Goal: Task Accomplishment & Management: Manage account settings

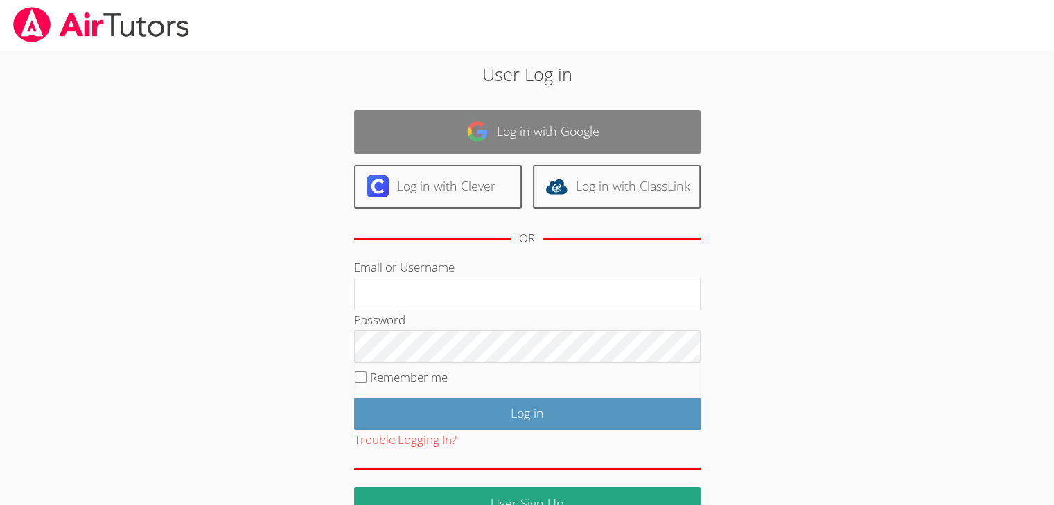
click at [509, 144] on link "Log in with Google" at bounding box center [527, 132] width 346 height 44
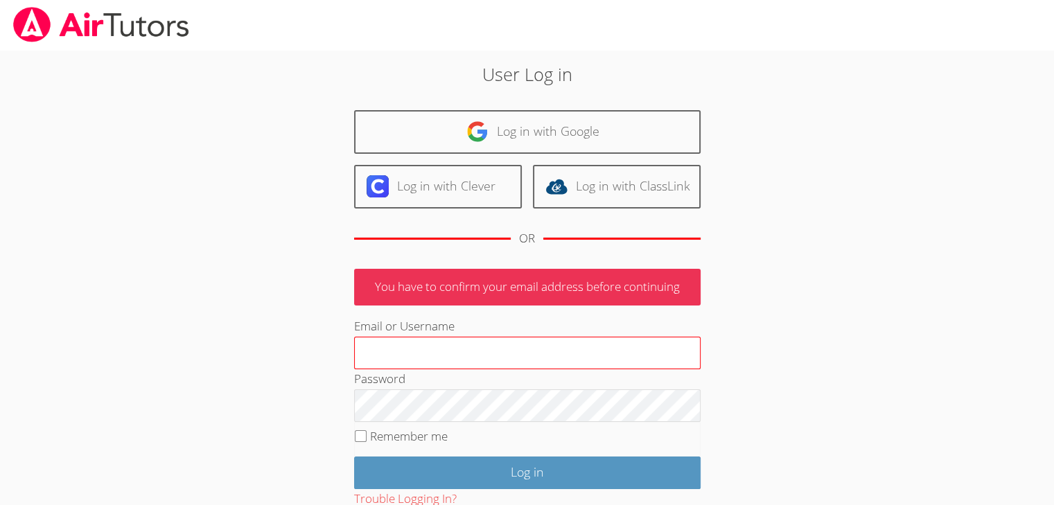
click at [473, 351] on input "Email or Username" at bounding box center [527, 353] width 346 height 33
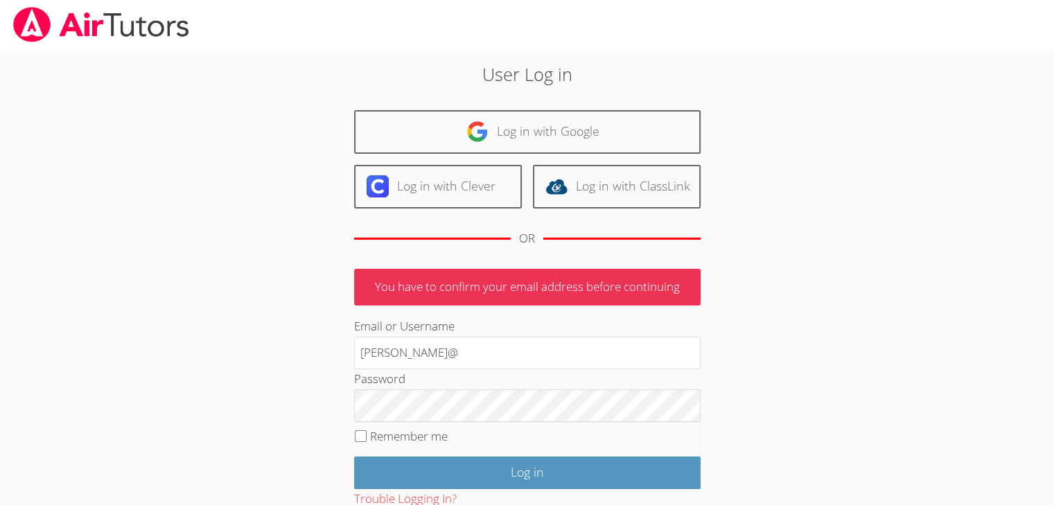
type input "[PERSON_NAME][EMAIL_ADDRESS][DOMAIN_NAME]"
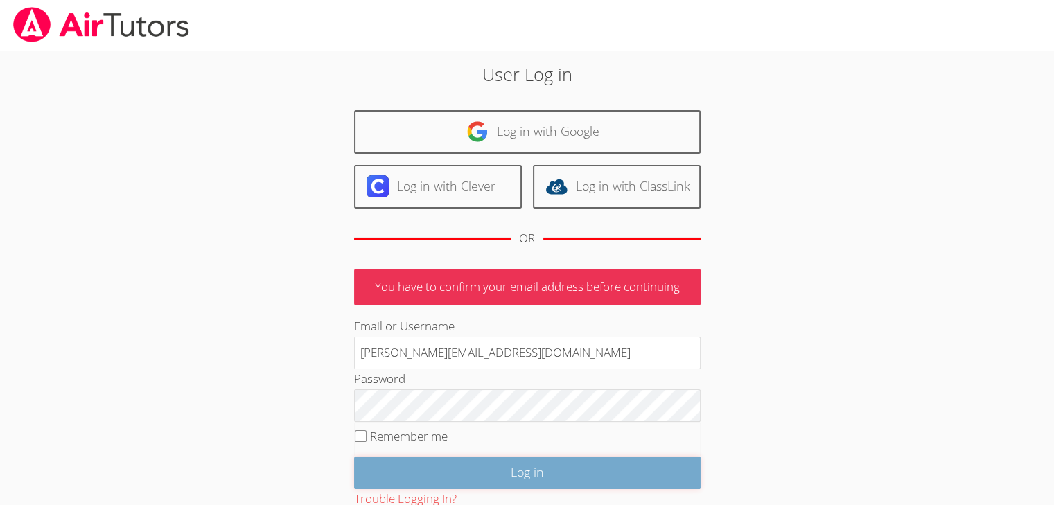
click at [433, 457] on input "Log in" at bounding box center [527, 473] width 346 height 33
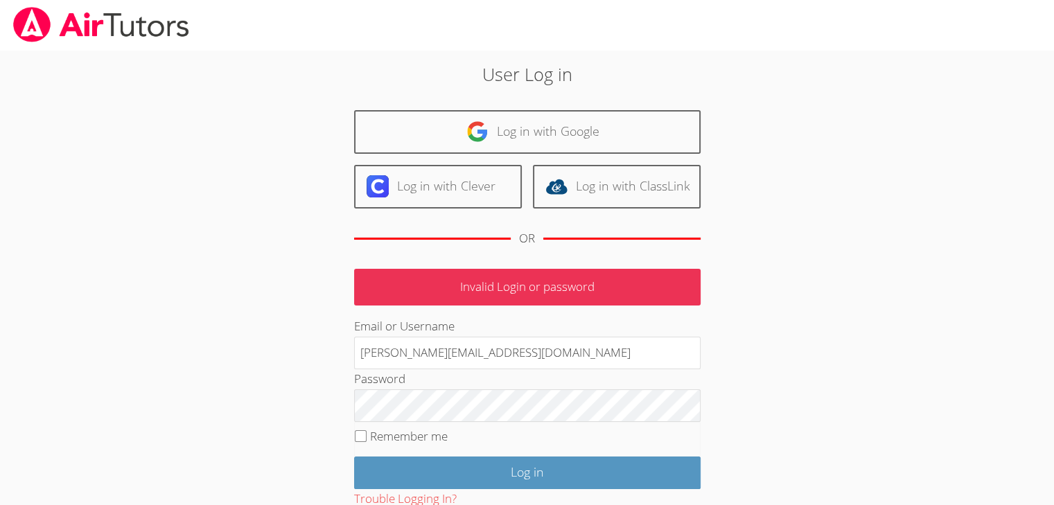
drag, startPoint x: 497, startPoint y: 354, endPoint x: 317, endPoint y: 354, distance: 180.1
click at [317, 354] on div "User Log in Log in with Google Log in with Clever Log in with ClassLink OR Inva…" at bounding box center [527, 320] width 569 height 518
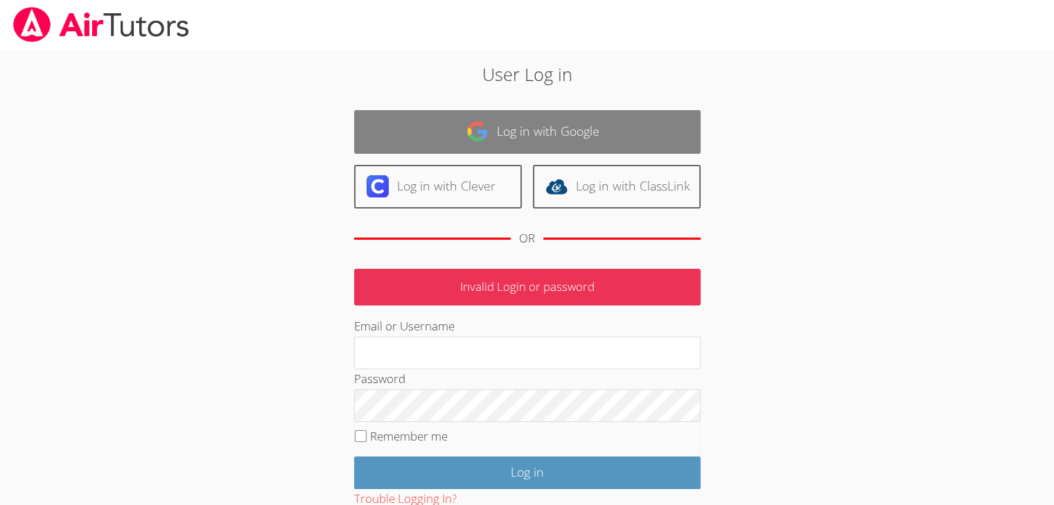
click at [504, 131] on link "Log in with Google" at bounding box center [527, 132] width 346 height 44
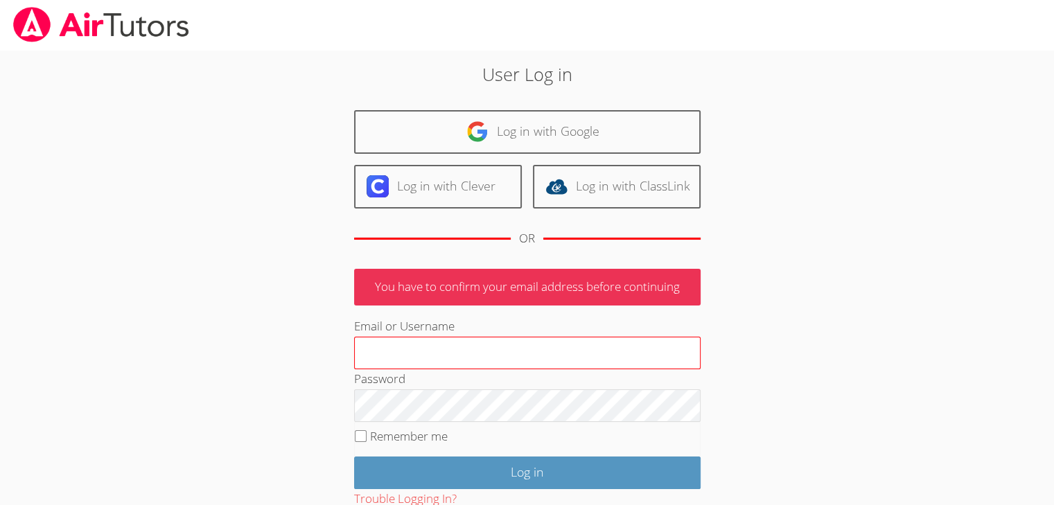
click at [423, 355] on input "Email or Username" at bounding box center [527, 353] width 346 height 33
type input "[PERSON_NAME][EMAIL_ADDRESS][DOMAIN_NAME]"
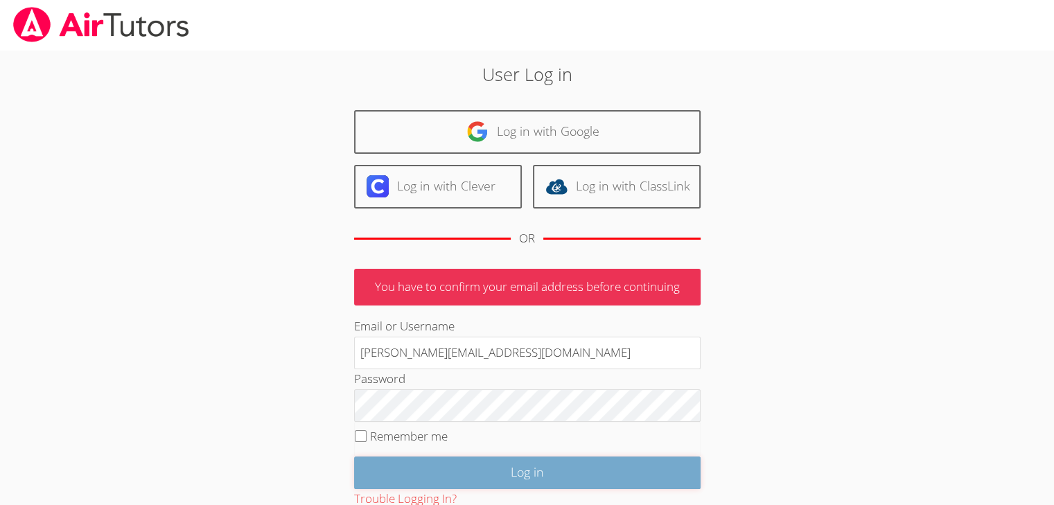
click at [455, 470] on input "Log in" at bounding box center [527, 473] width 346 height 33
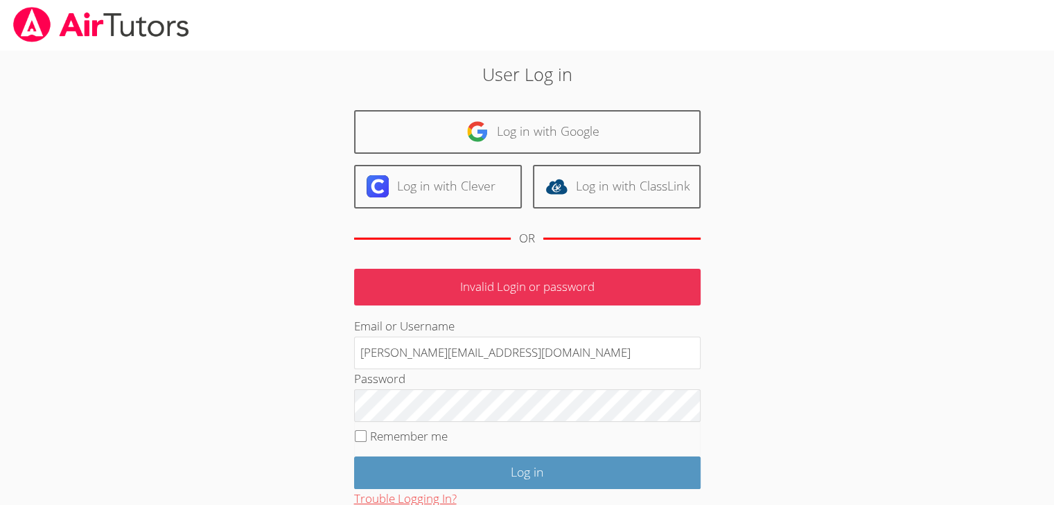
click at [409, 493] on button "Trouble Logging In?" at bounding box center [405, 499] width 103 height 20
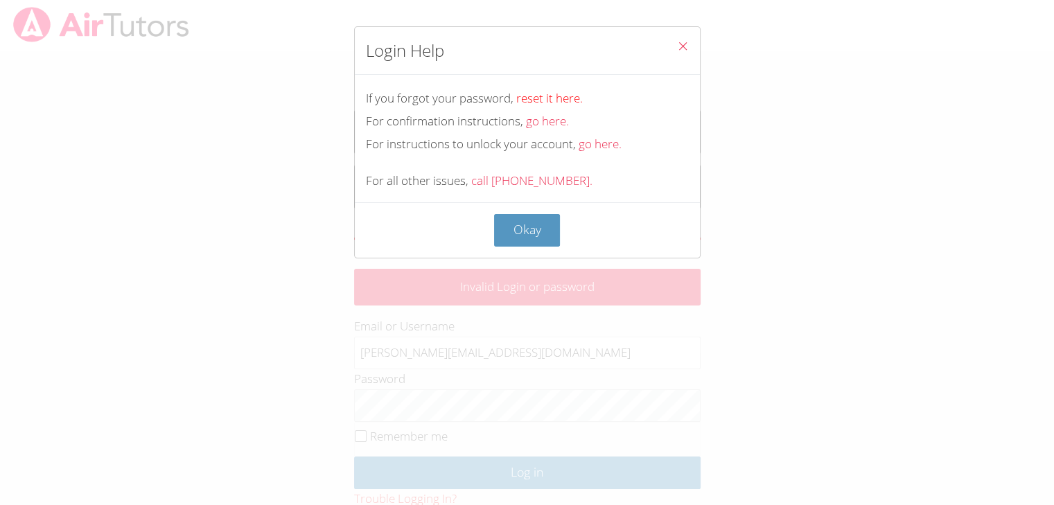
click at [554, 103] on link "reset it here." at bounding box center [549, 98] width 67 height 16
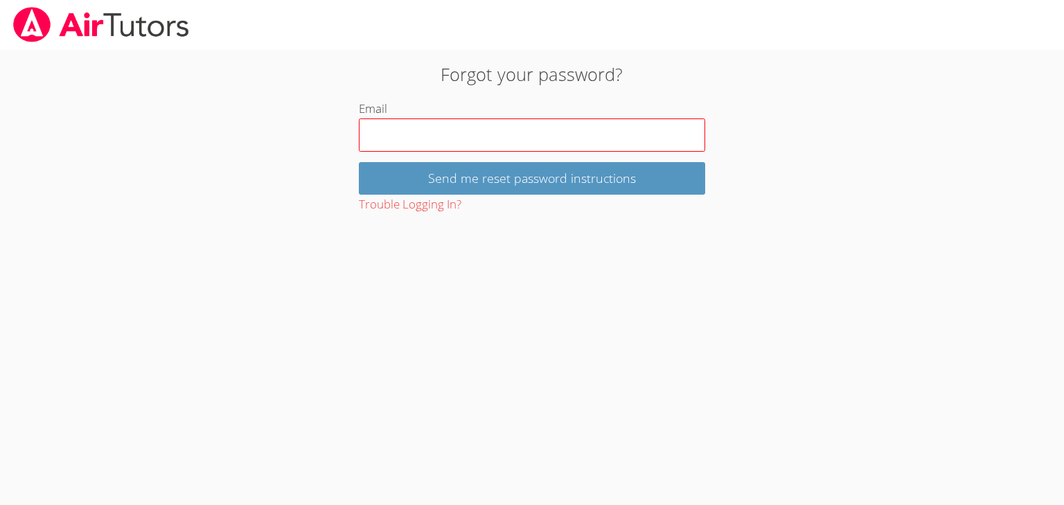
click at [468, 150] on input "Email" at bounding box center [532, 134] width 346 height 33
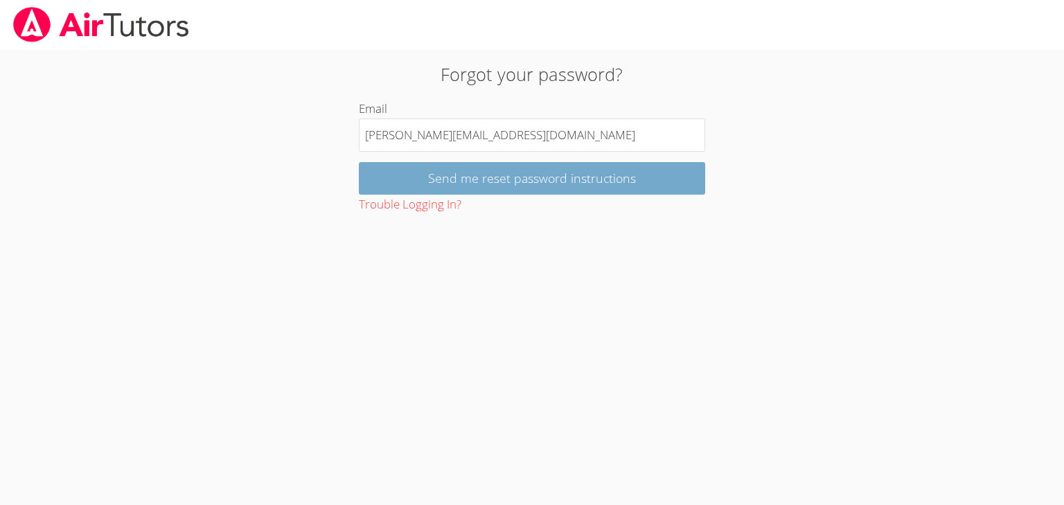
type input "manika@airtutors.org"
click at [525, 177] on input "Send me reset password instructions" at bounding box center [532, 178] width 346 height 33
